Goal: Find specific page/section: Find specific page/section

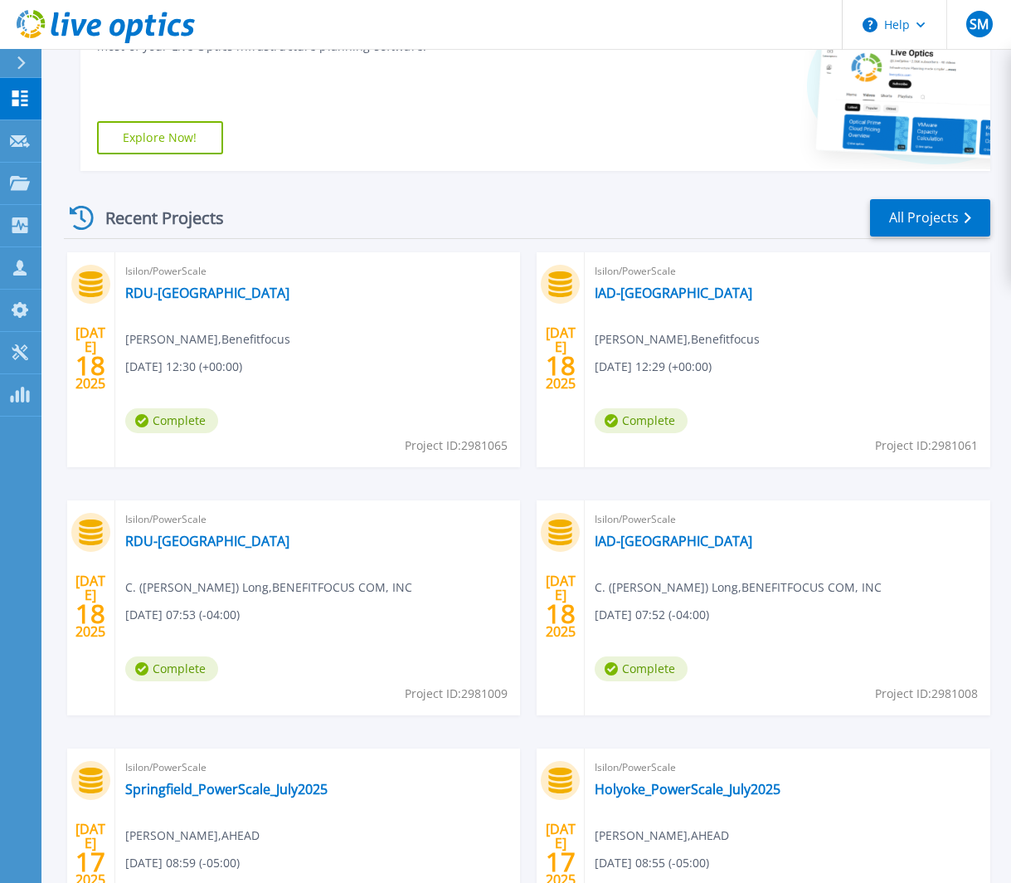
scroll to position [175, 0]
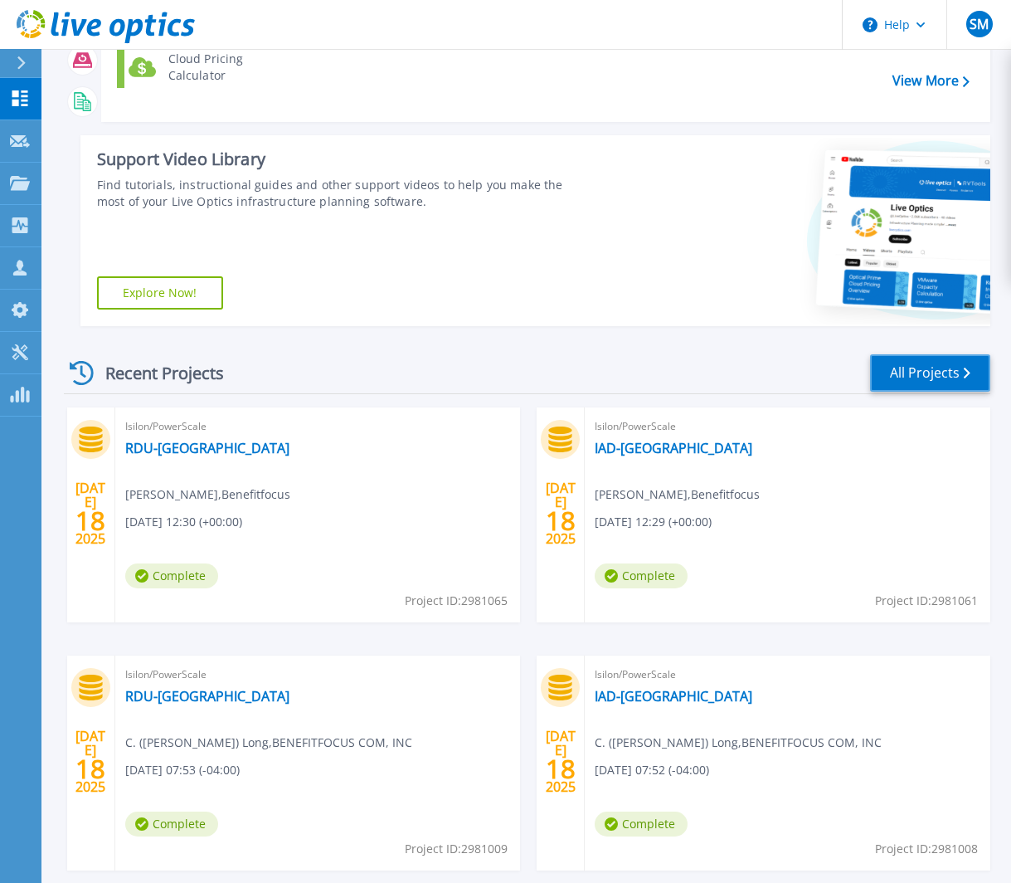
click at [893, 380] on link "All Projects" at bounding box center [930, 372] width 120 height 37
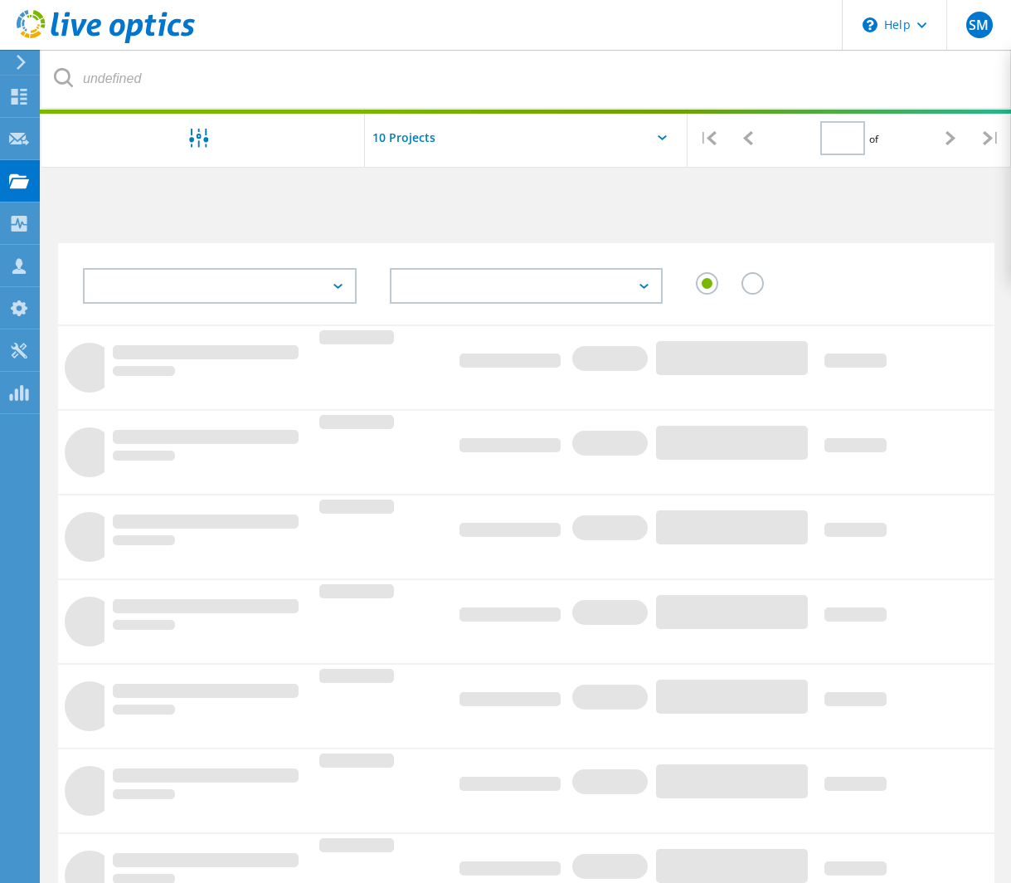
type input "1"
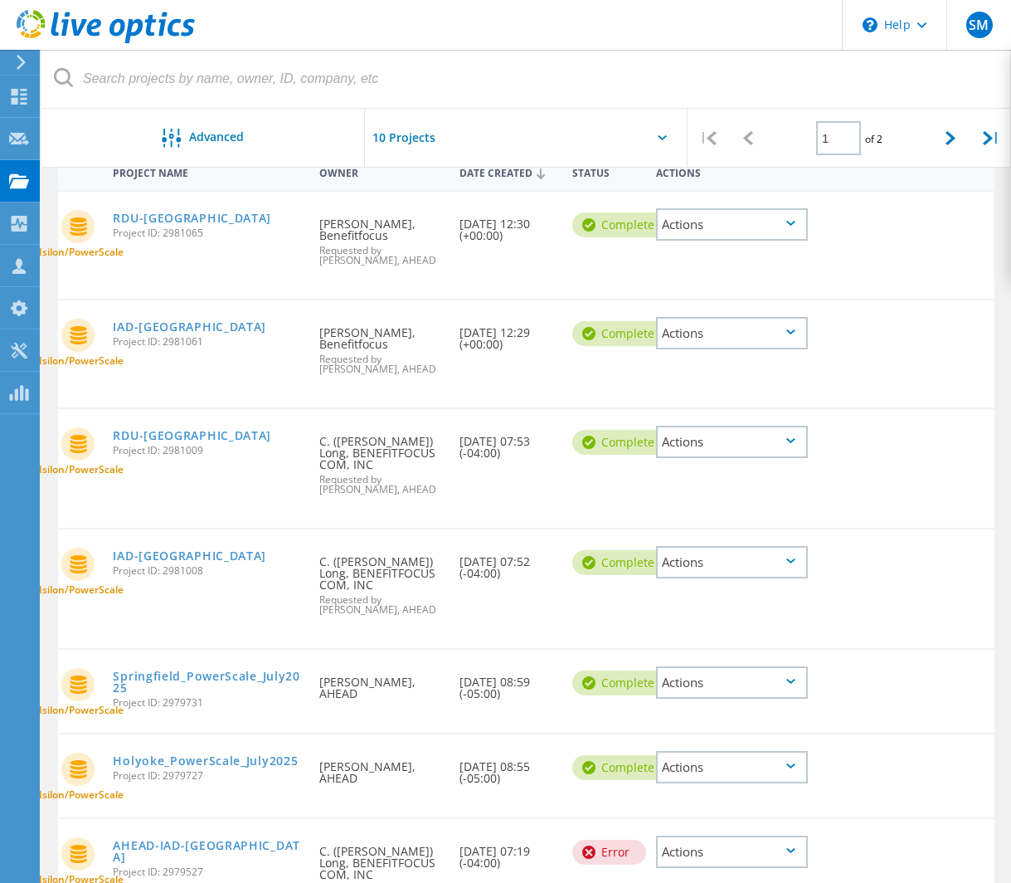
scroll to position [172, 0]
click at [942, 861] on div "Isilon/PowerScale AHEAD-IAD-Isilon Project ID: 2979527 Requested By C. ([PERSON…" at bounding box center [526, 879] width 936 height 119
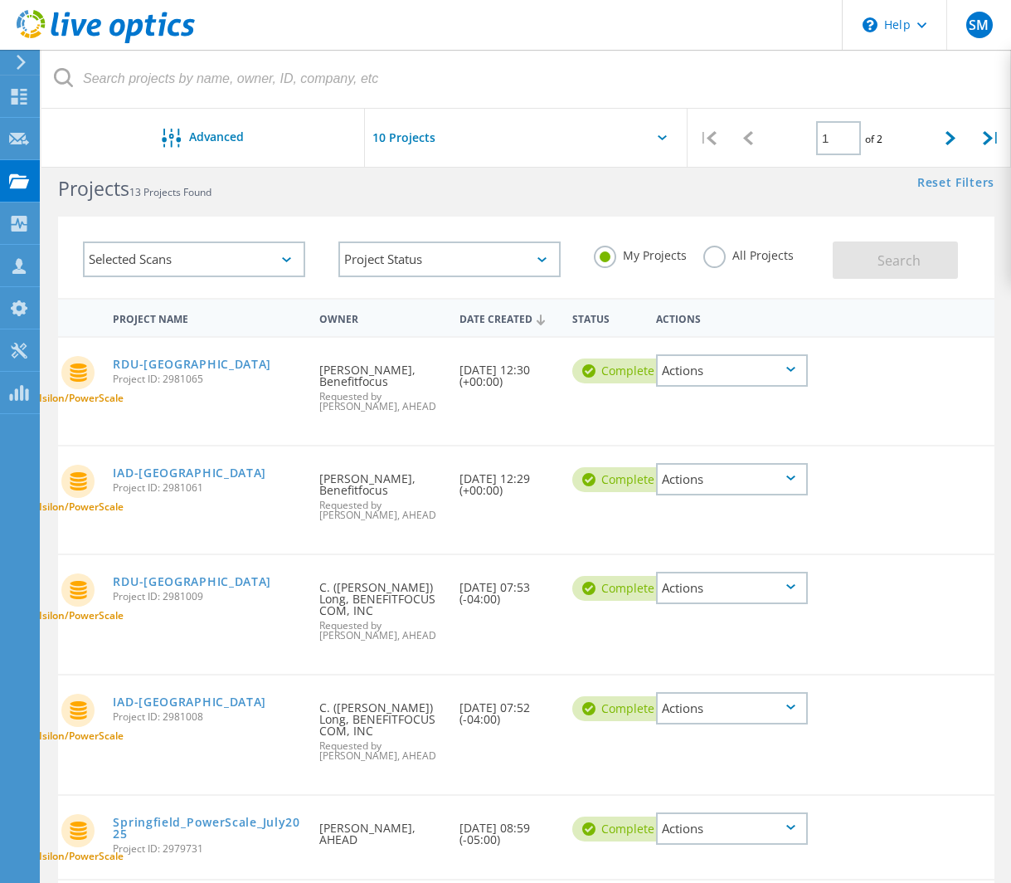
scroll to position [0, 0]
